Goal: Task Accomplishment & Management: Manage account settings

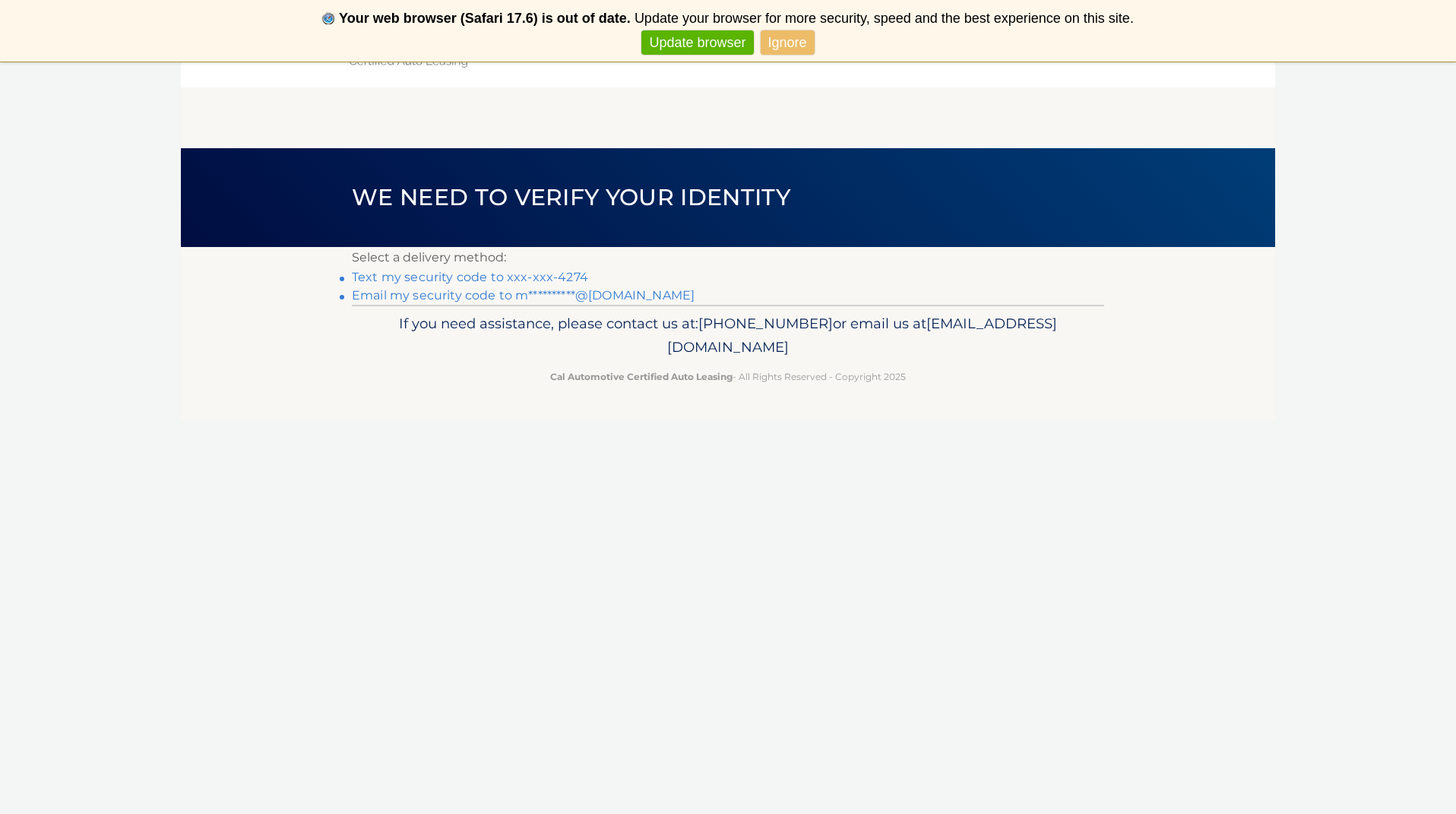
click at [800, 42] on link "Ignore" at bounding box center [788, 43] width 54 height 25
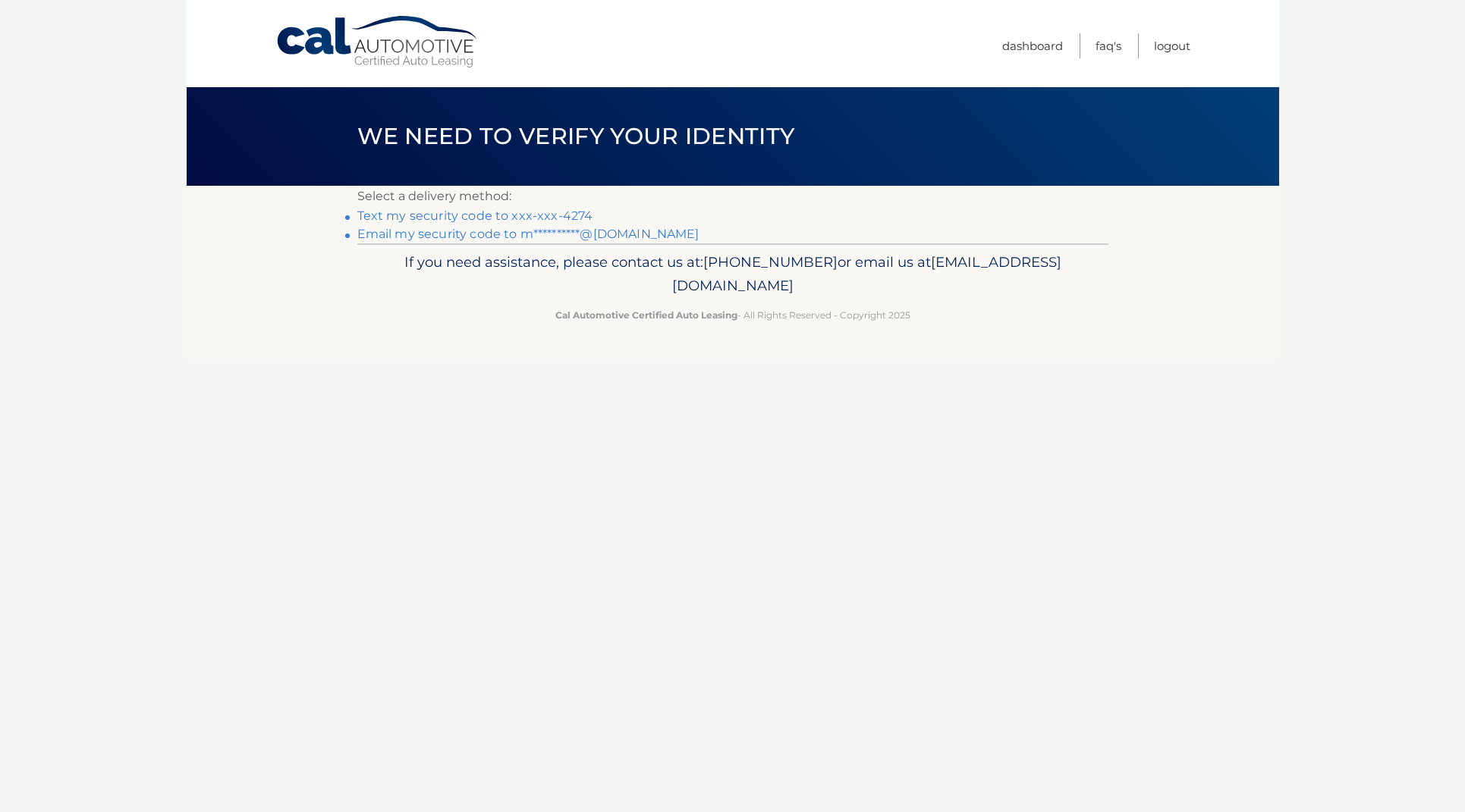
click at [453, 237] on link "**********" at bounding box center [528, 234] width 342 height 15
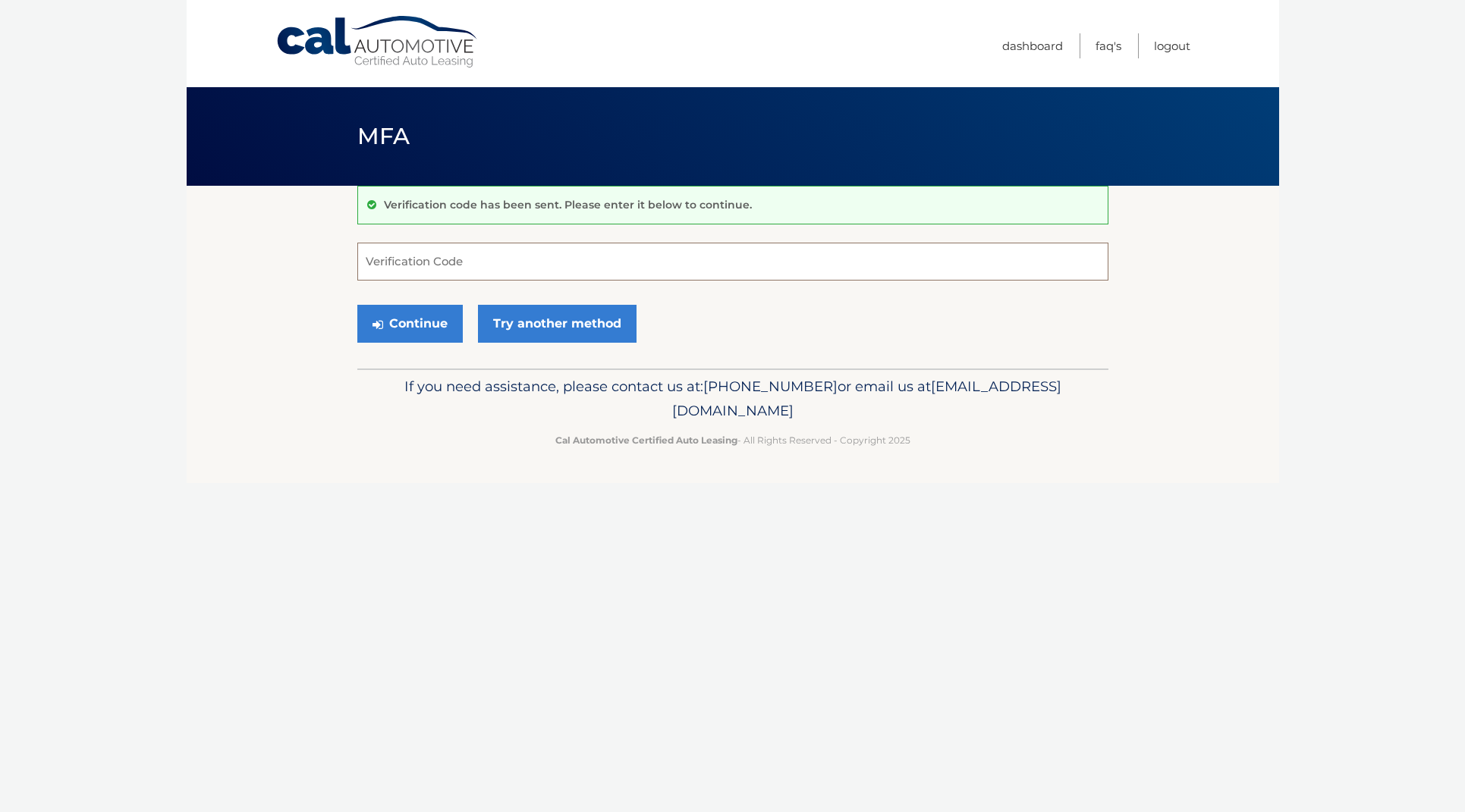
click at [448, 265] on input "Verification Code" at bounding box center [732, 261] width 751 height 38
paste input "595124"
type input "595124"
click at [439, 329] on button "Continue" at bounding box center [410, 323] width 105 height 38
click at [439, 328] on button "Continue" at bounding box center [410, 323] width 105 height 38
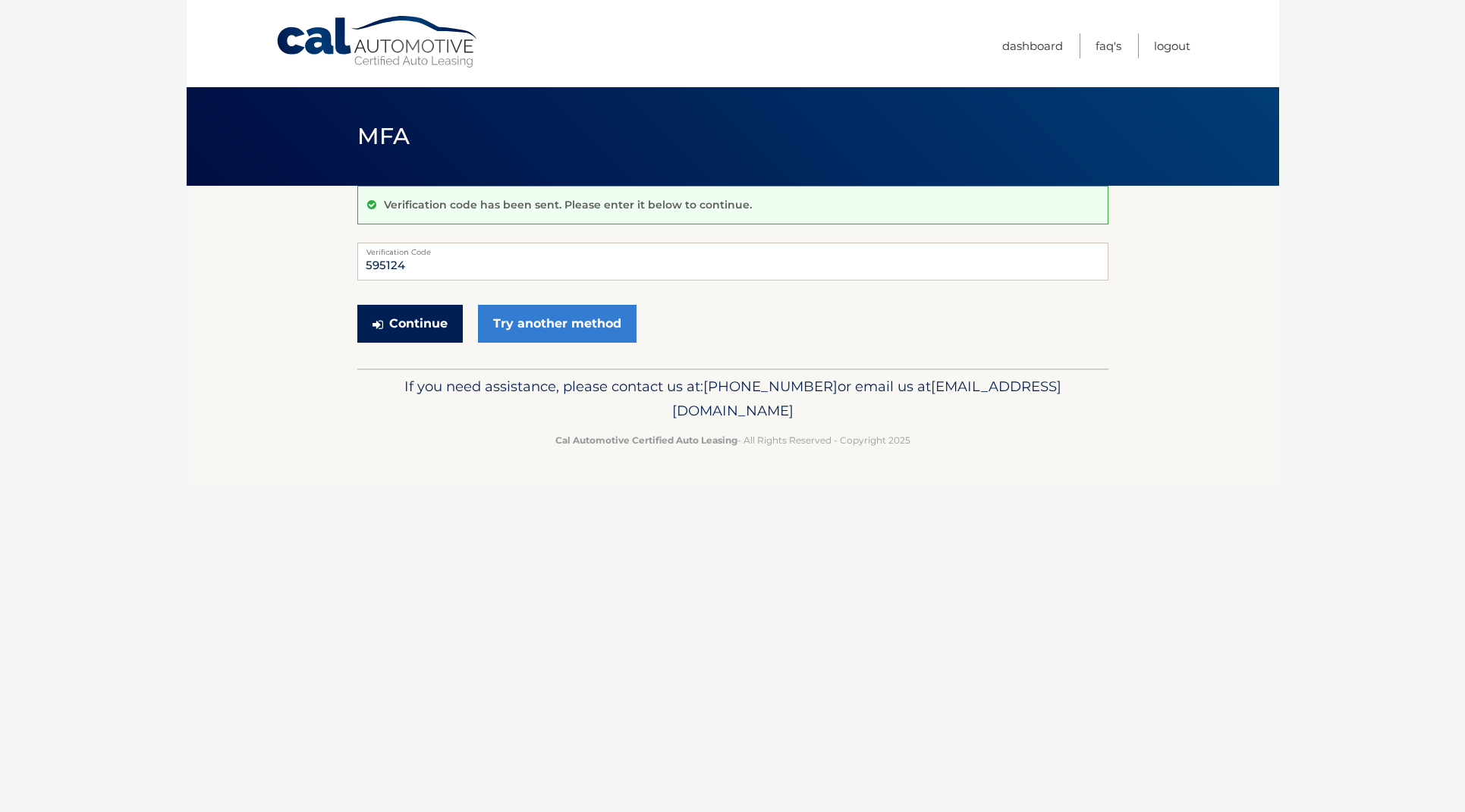
click at [436, 320] on button "Continue" at bounding box center [410, 323] width 105 height 38
click at [423, 331] on button "Continue" at bounding box center [410, 323] width 105 height 38
click at [1177, 44] on link "Logout" at bounding box center [1172, 45] width 36 height 25
